Goal: Task Accomplishment & Management: Complete application form

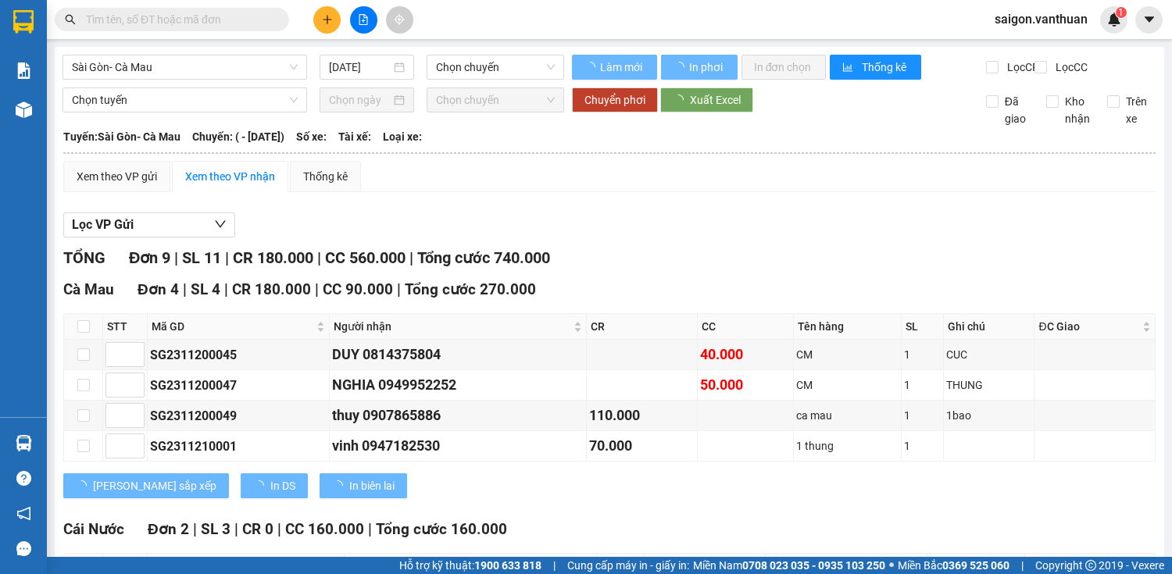
type input "[DATE]"
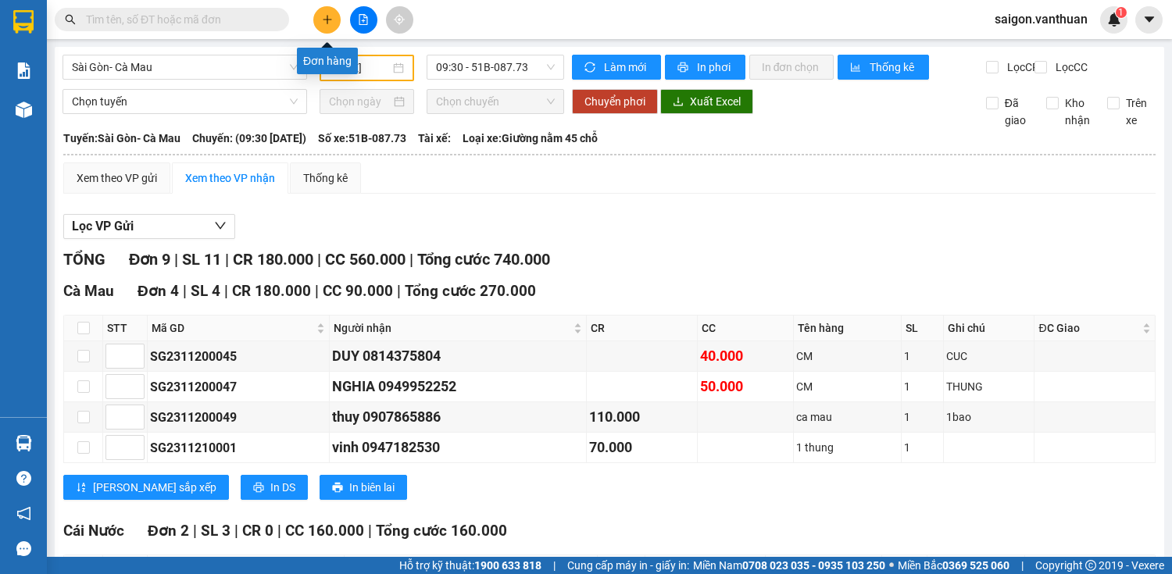
drag, startPoint x: 323, startPoint y: 31, endPoint x: 331, endPoint y: 36, distance: 9.1
click at [327, 32] on button at bounding box center [326, 19] width 27 height 27
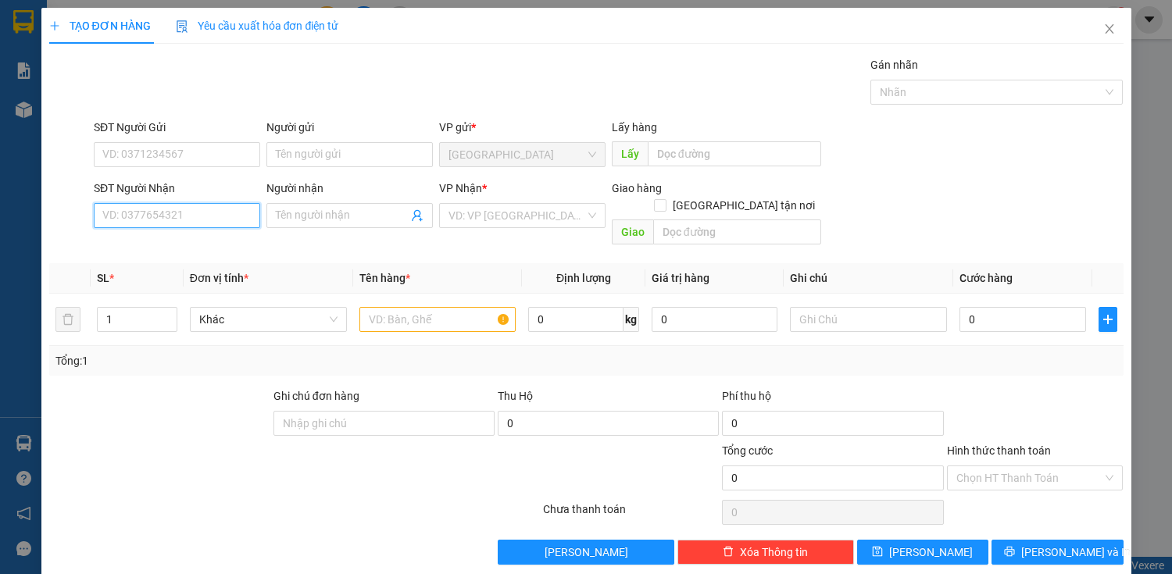
click at [241, 226] on input "SĐT Người Nhận" at bounding box center [177, 215] width 166 height 25
click at [229, 250] on div "0982242242 - THUẾ" at bounding box center [175, 246] width 146 height 17
type input "0982242242"
type input "THUẾ"
checkbox input "true"
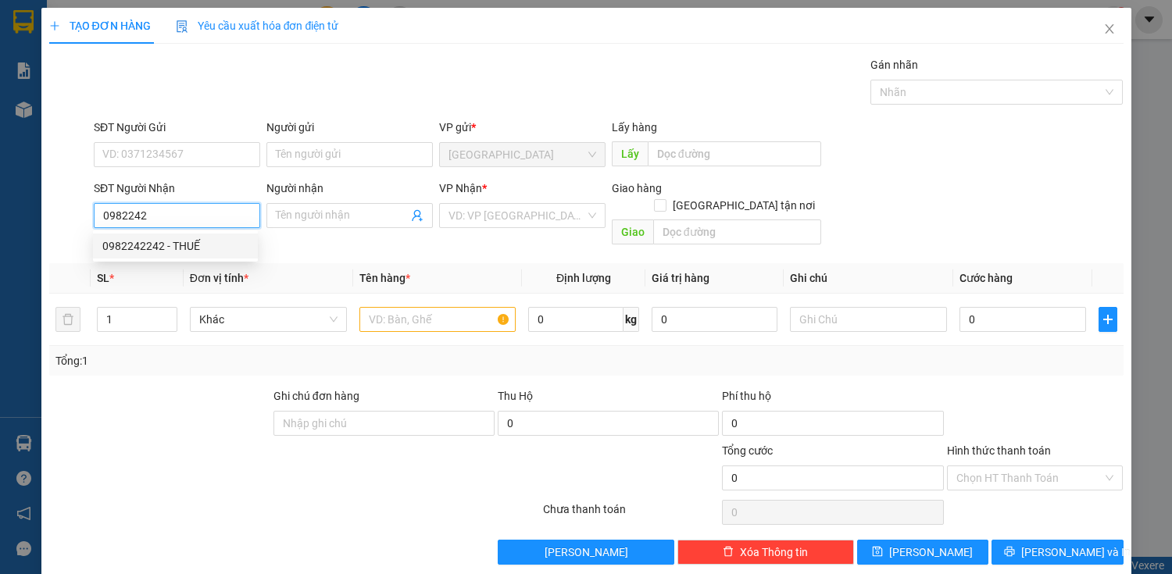
type input "DAT MUI"
type input "140.000"
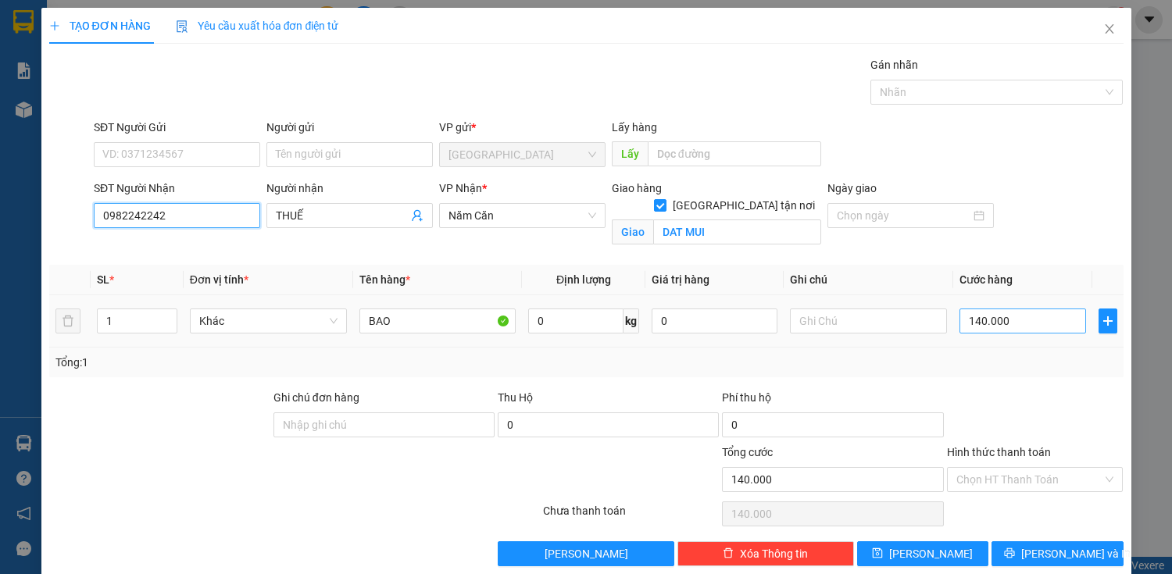
type input "0982242242"
click at [988, 325] on input "140.000" at bounding box center [1023, 321] width 126 height 25
type input "0"
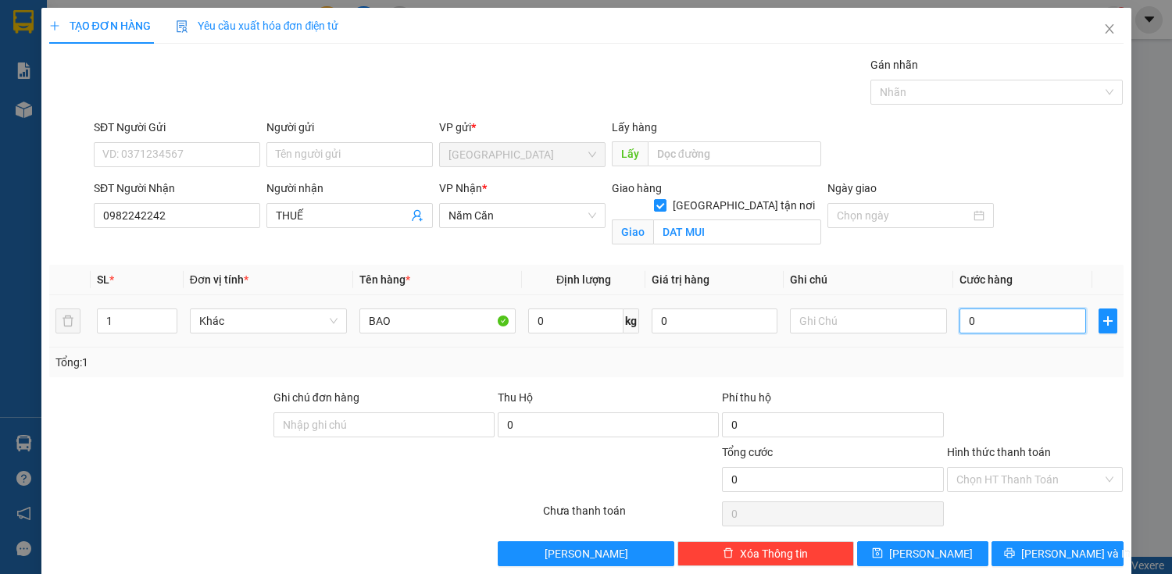
type input "1"
type input "01"
type input "12"
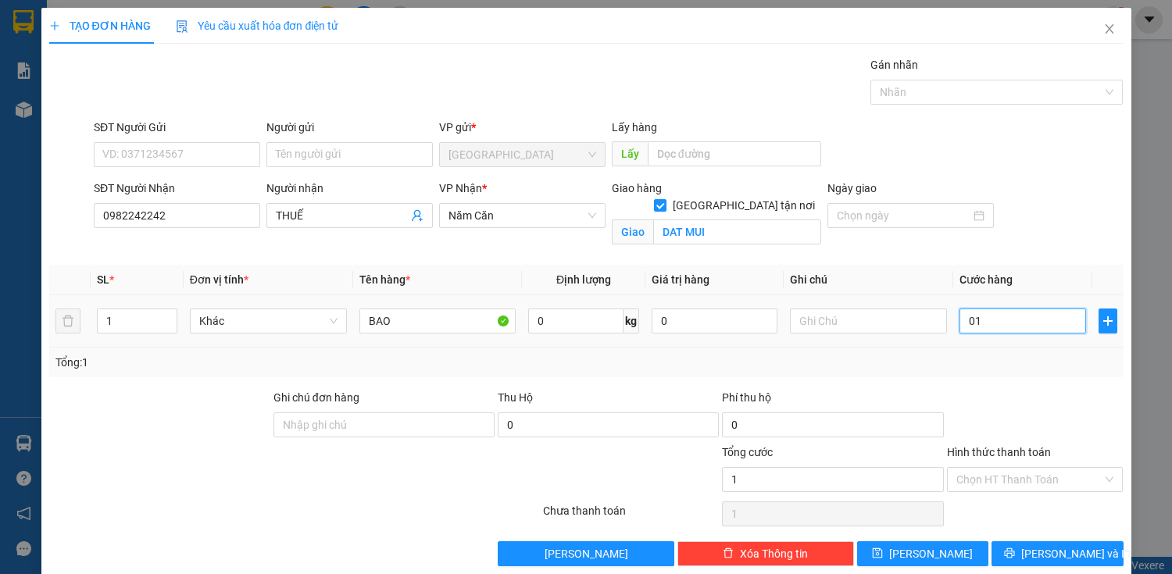
type input "012"
type input "120"
type input "0.120"
type input "1.200"
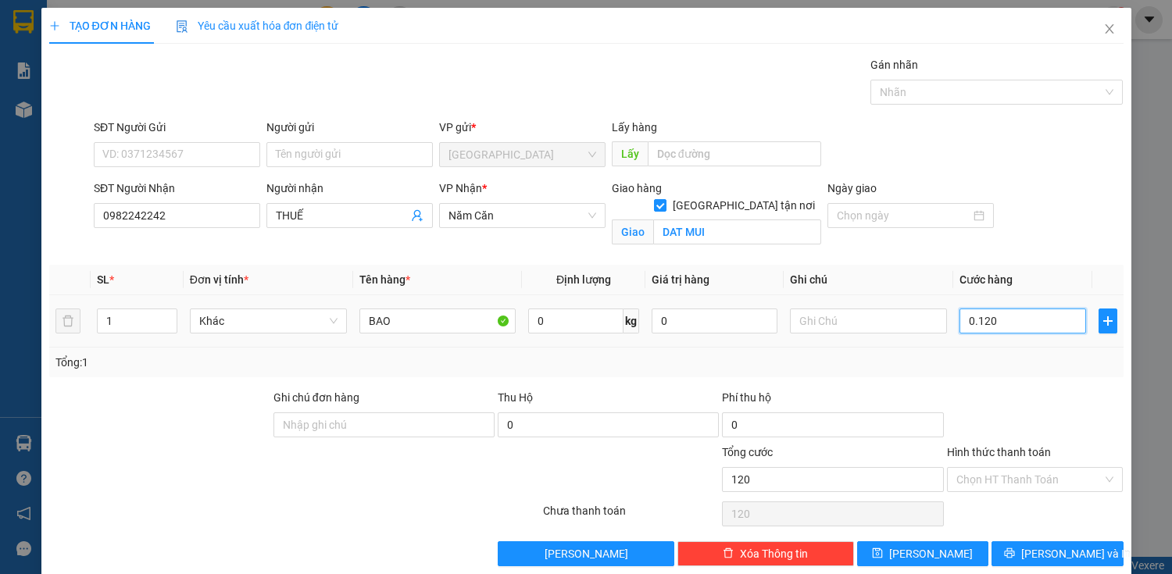
type input "1.200"
type input "01.200"
type input "120"
type input "0.120"
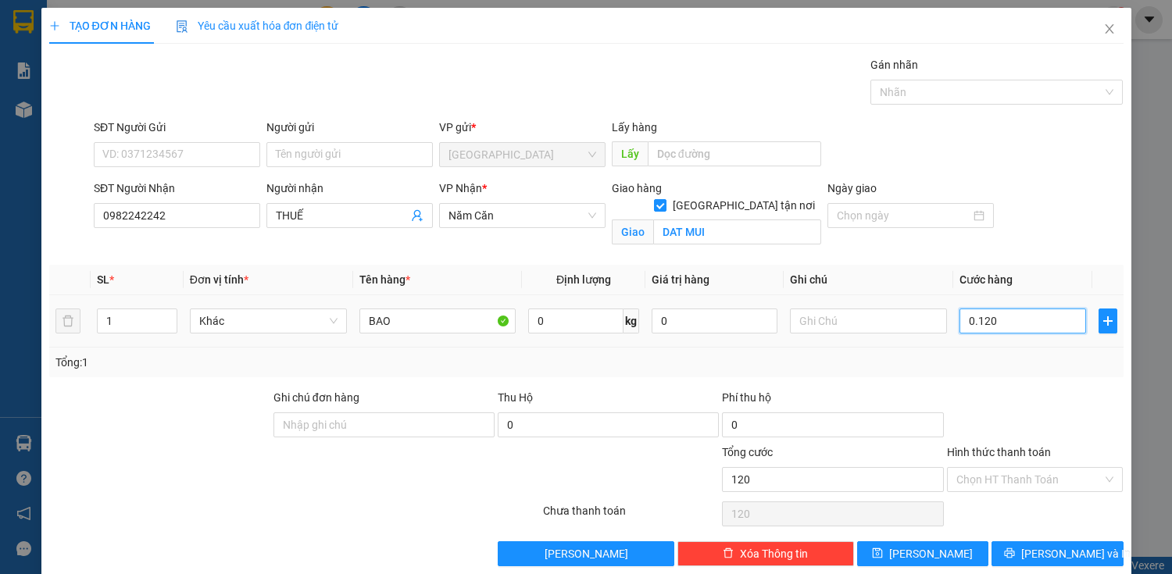
type input "12"
type input "012"
type input "1"
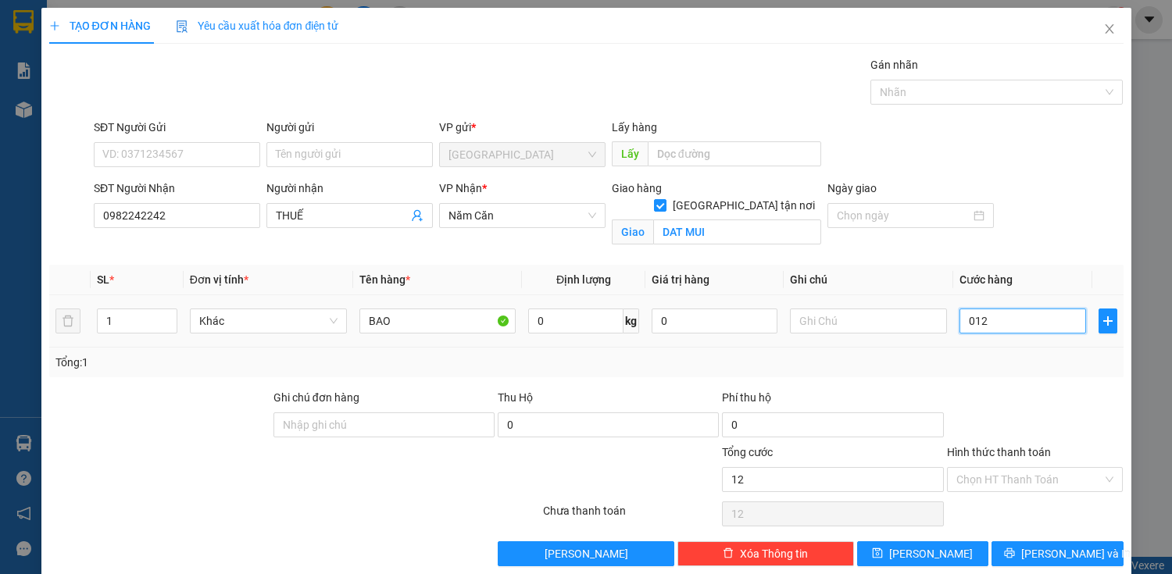
type input "01"
type input "0"
type input "10"
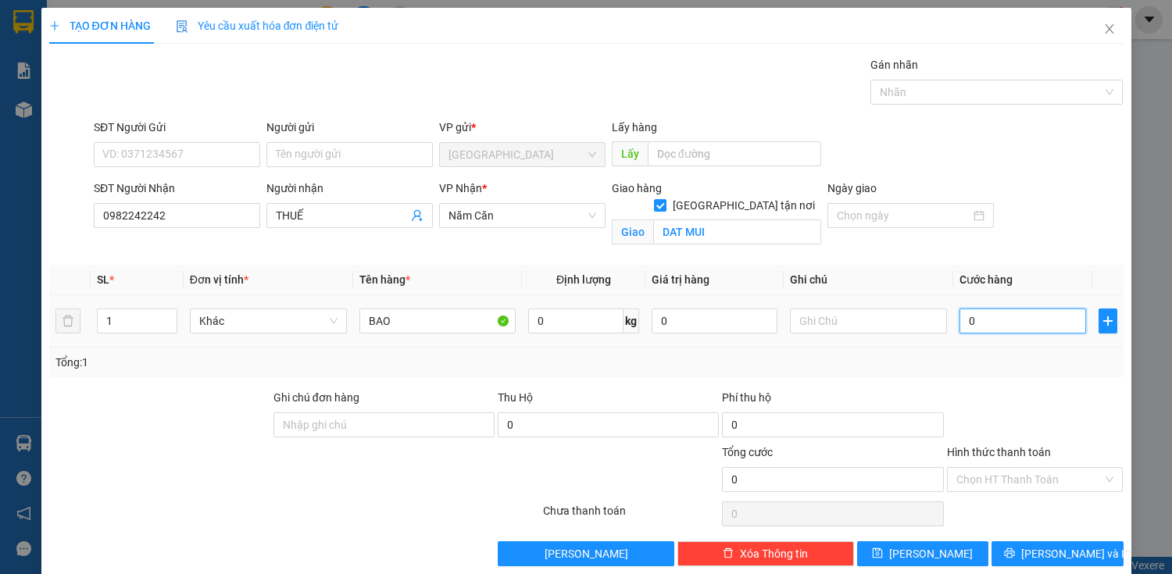
type input "10"
type input "120"
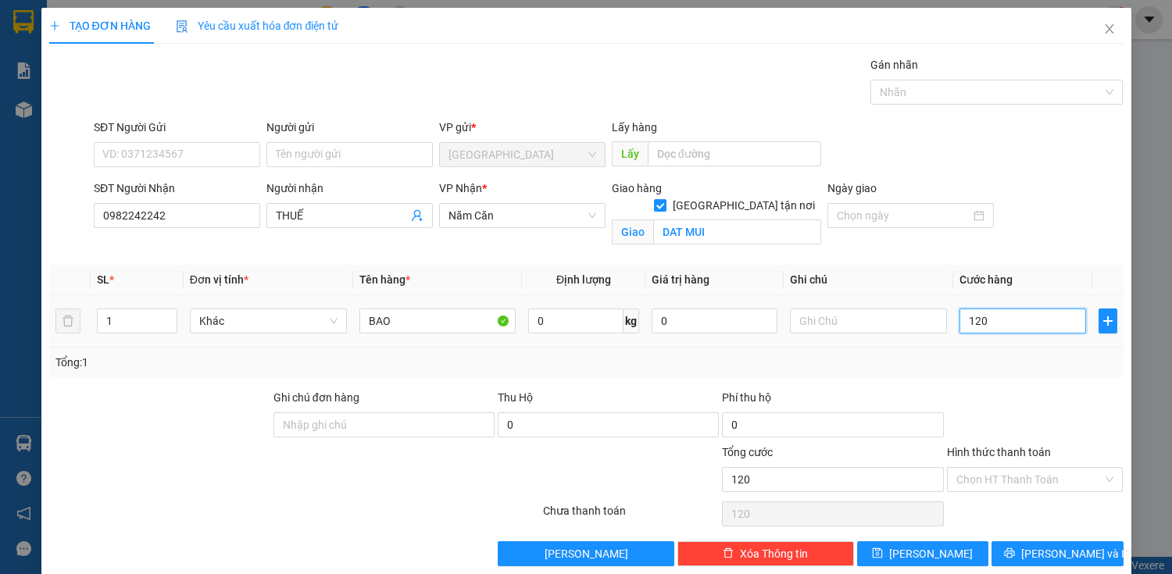
type input "1.200"
type input "12.000"
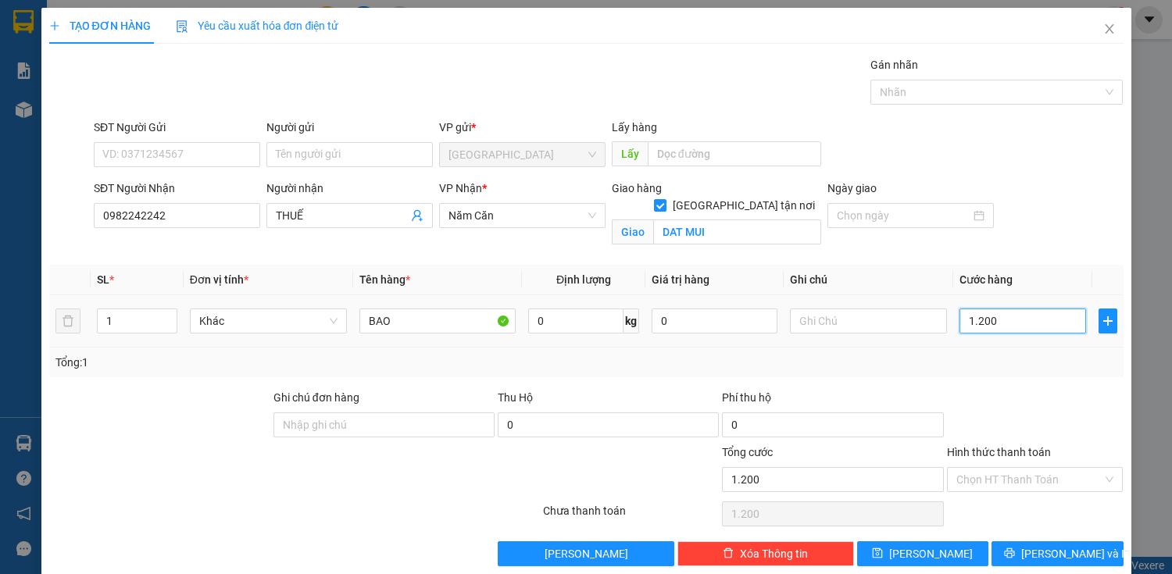
type input "12.000"
type input "120.000"
click at [1060, 542] on button "[PERSON_NAME] và In" at bounding box center [1057, 553] width 131 height 25
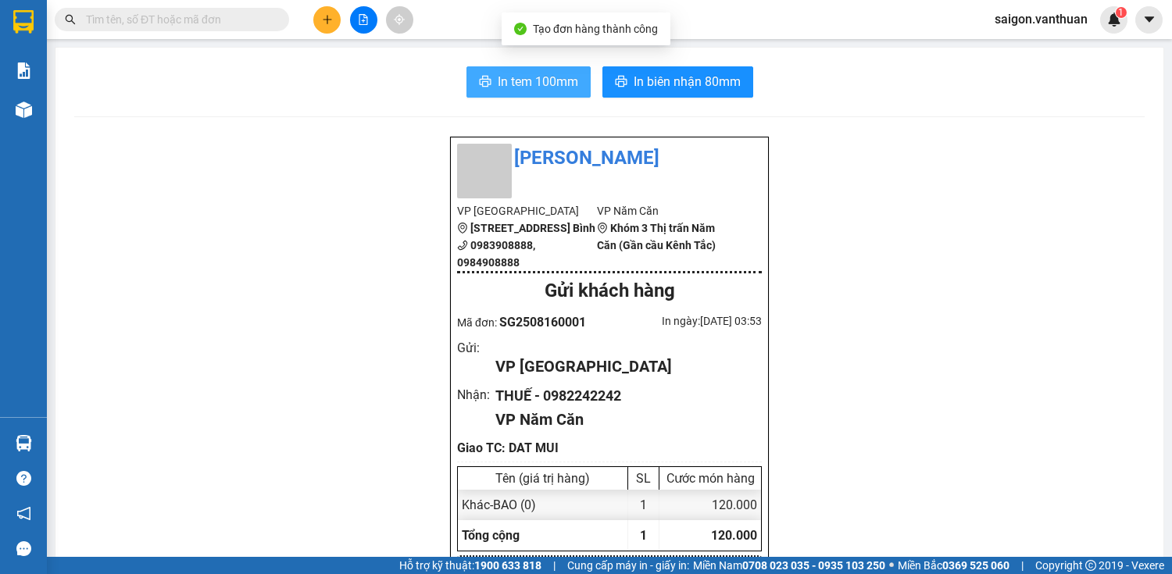
click at [533, 79] on span "In tem 100mm" at bounding box center [538, 82] width 80 height 20
click at [575, 76] on button "In tem 100mm" at bounding box center [528, 81] width 124 height 31
